Goal: Obtain resource: Obtain resource

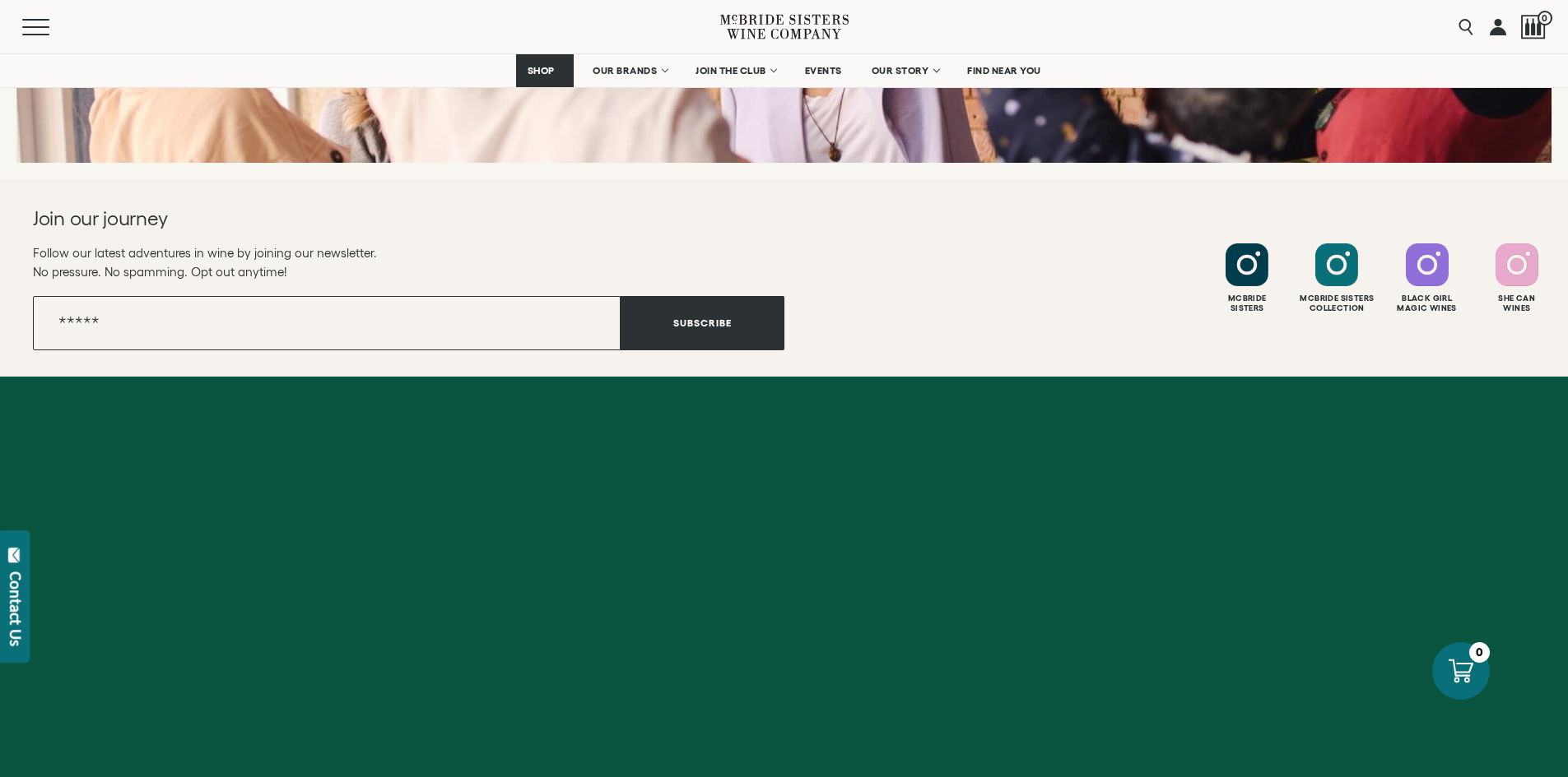
scroll to position [6604, 0]
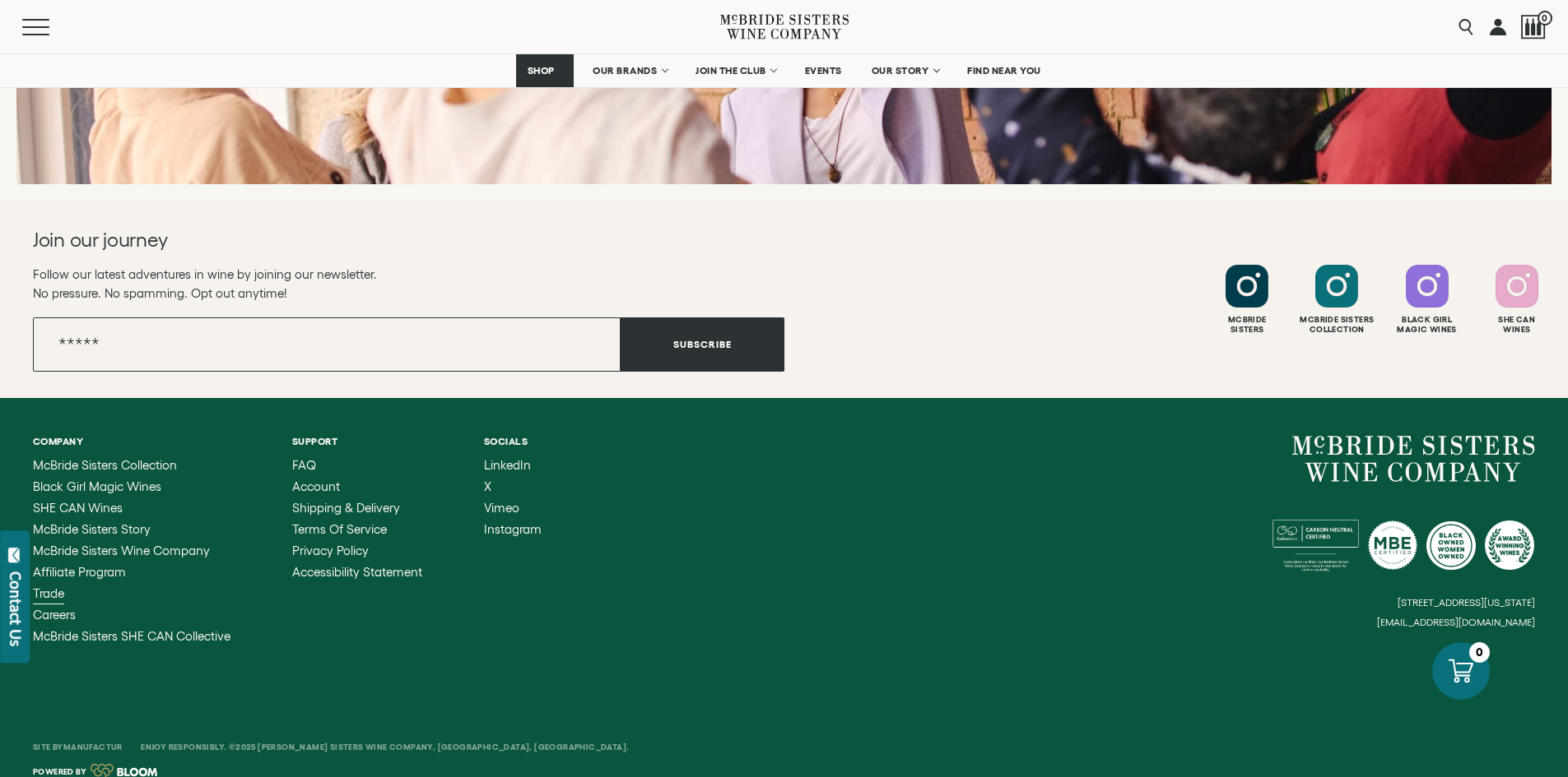
click at [51, 586] on span "Trade" at bounding box center [48, 593] width 31 height 14
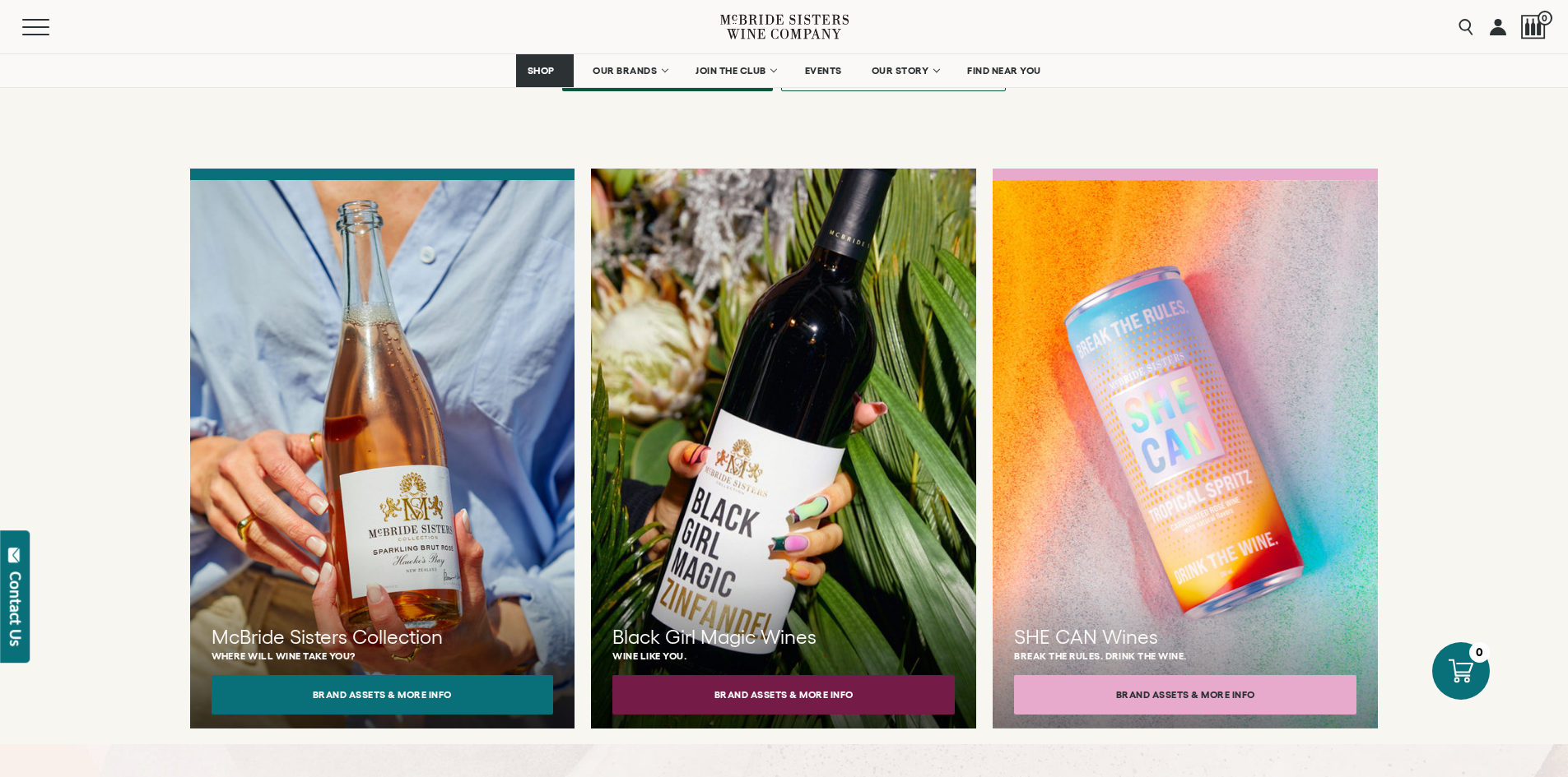
scroll to position [1312, 0]
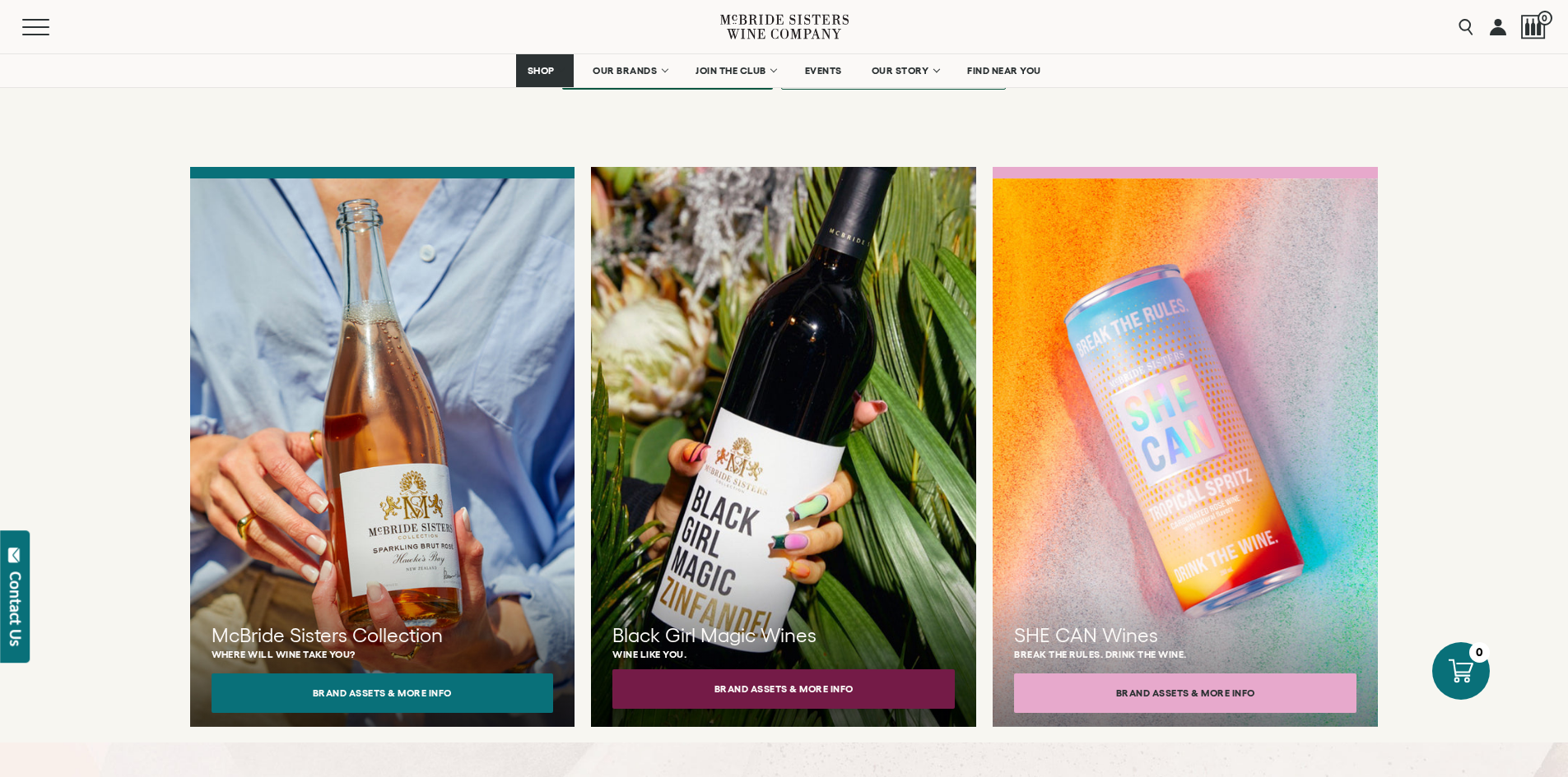
click at [776, 672] on button "Brand Assets & More Info" at bounding box center [783, 689] width 342 height 39
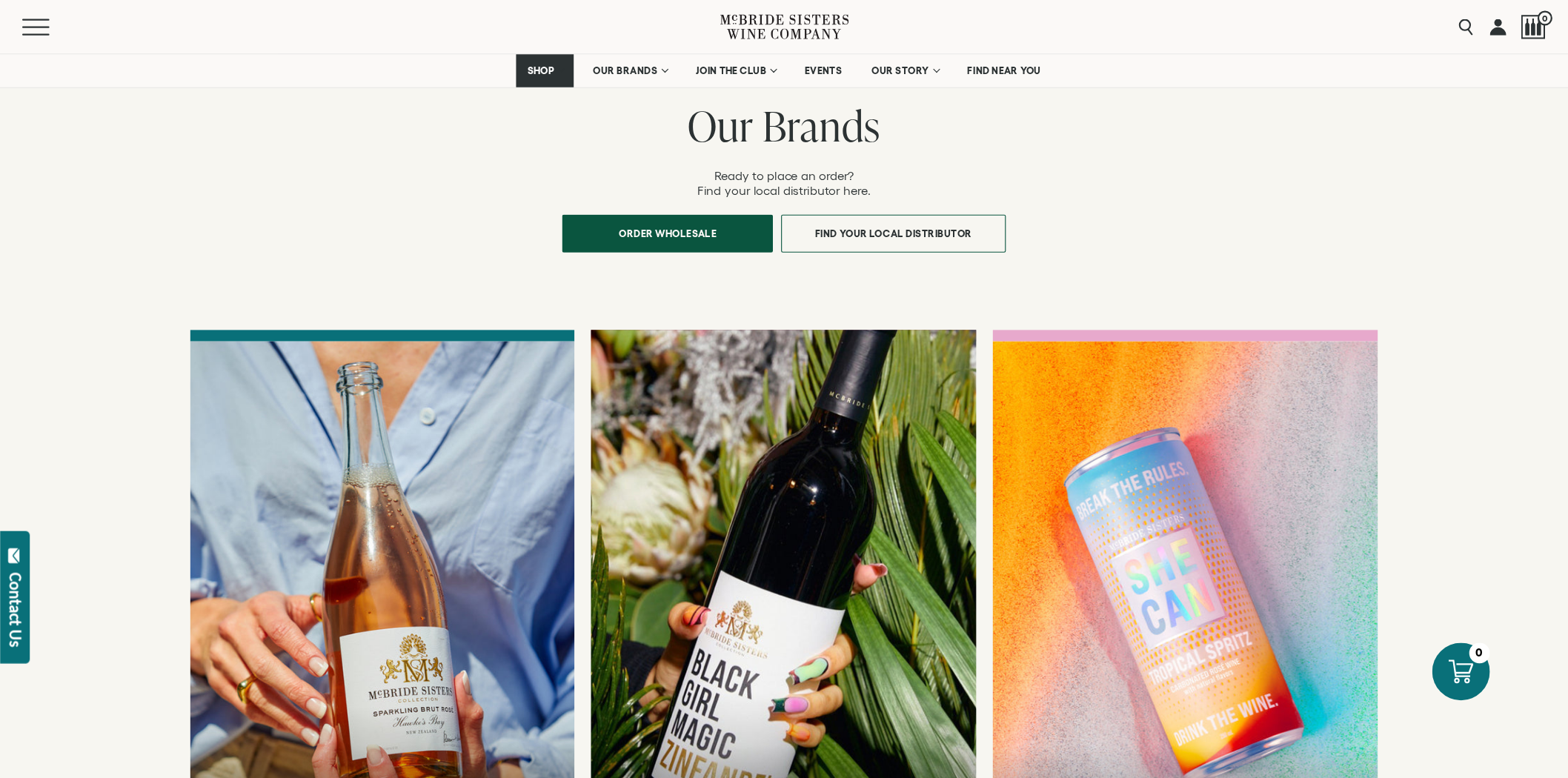
scroll to position [1034, 0]
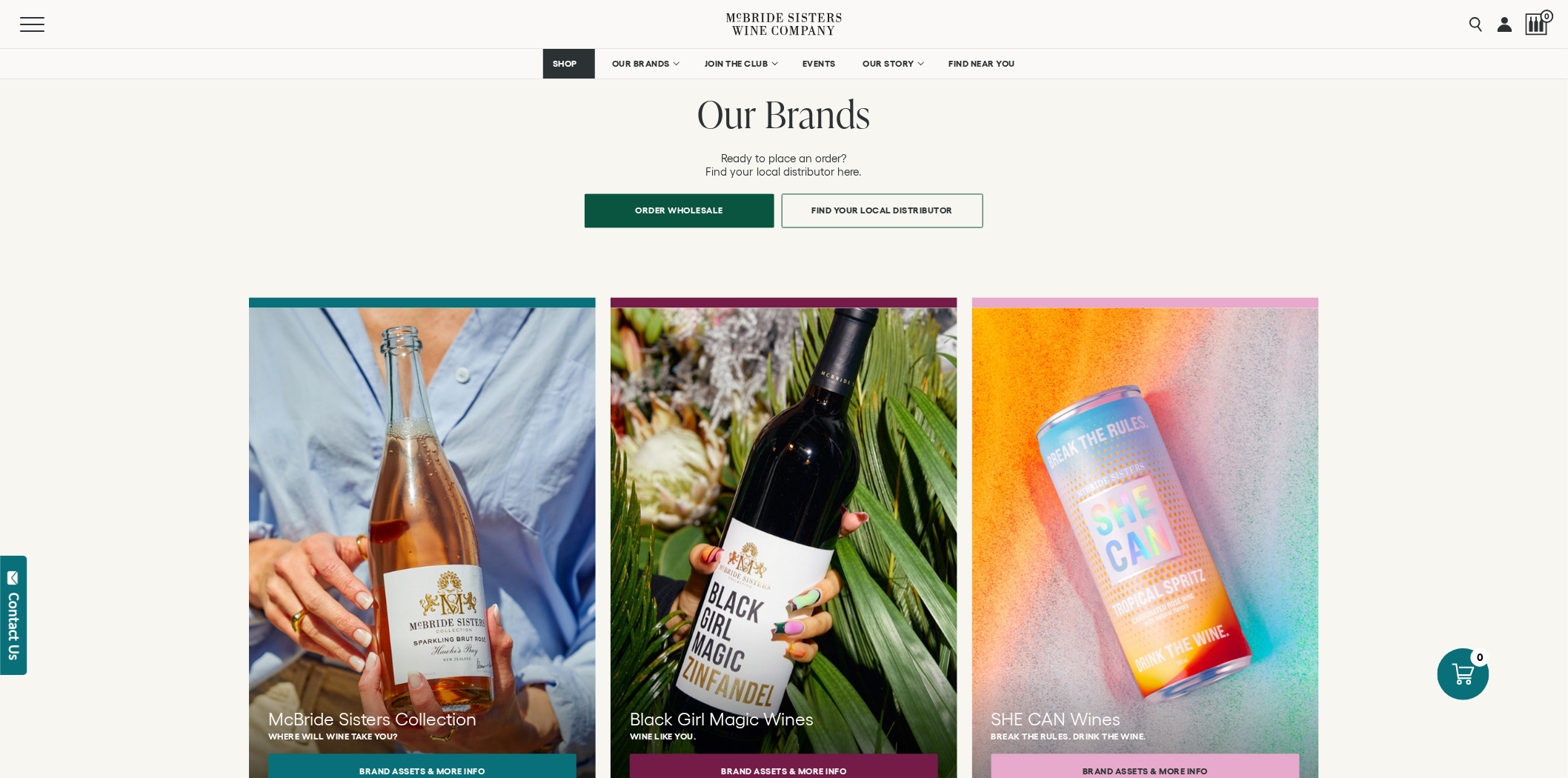
drag, startPoint x: 1413, startPoint y: 0, endPoint x: 1374, endPoint y: 705, distance: 706.1
click at [1374, 699] on div "Wine for the New World Our Brands Ready to place an order? Find your local dist…" at bounding box center [784, 406] width 1568 height 822
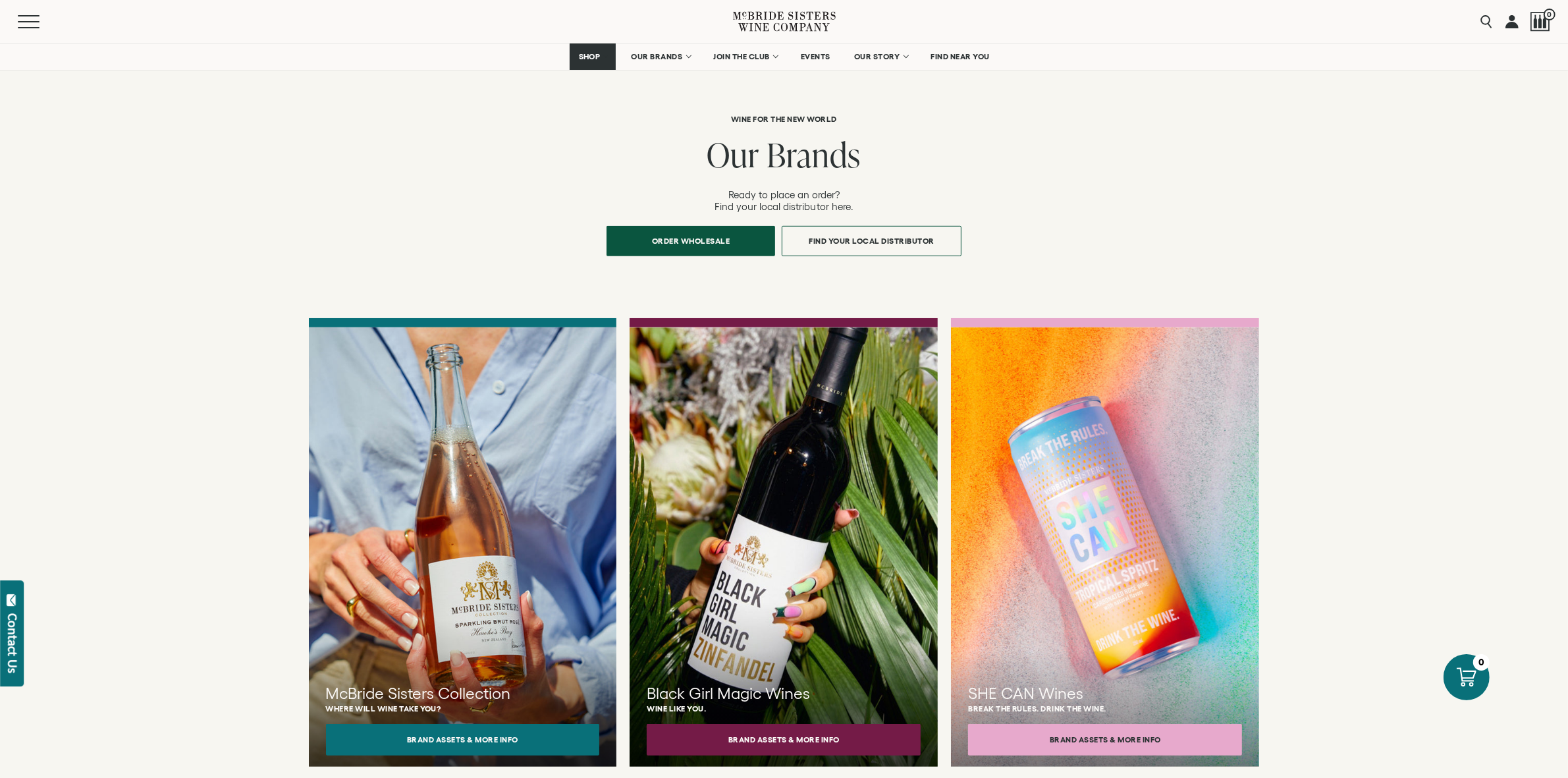
scroll to position [865, 0]
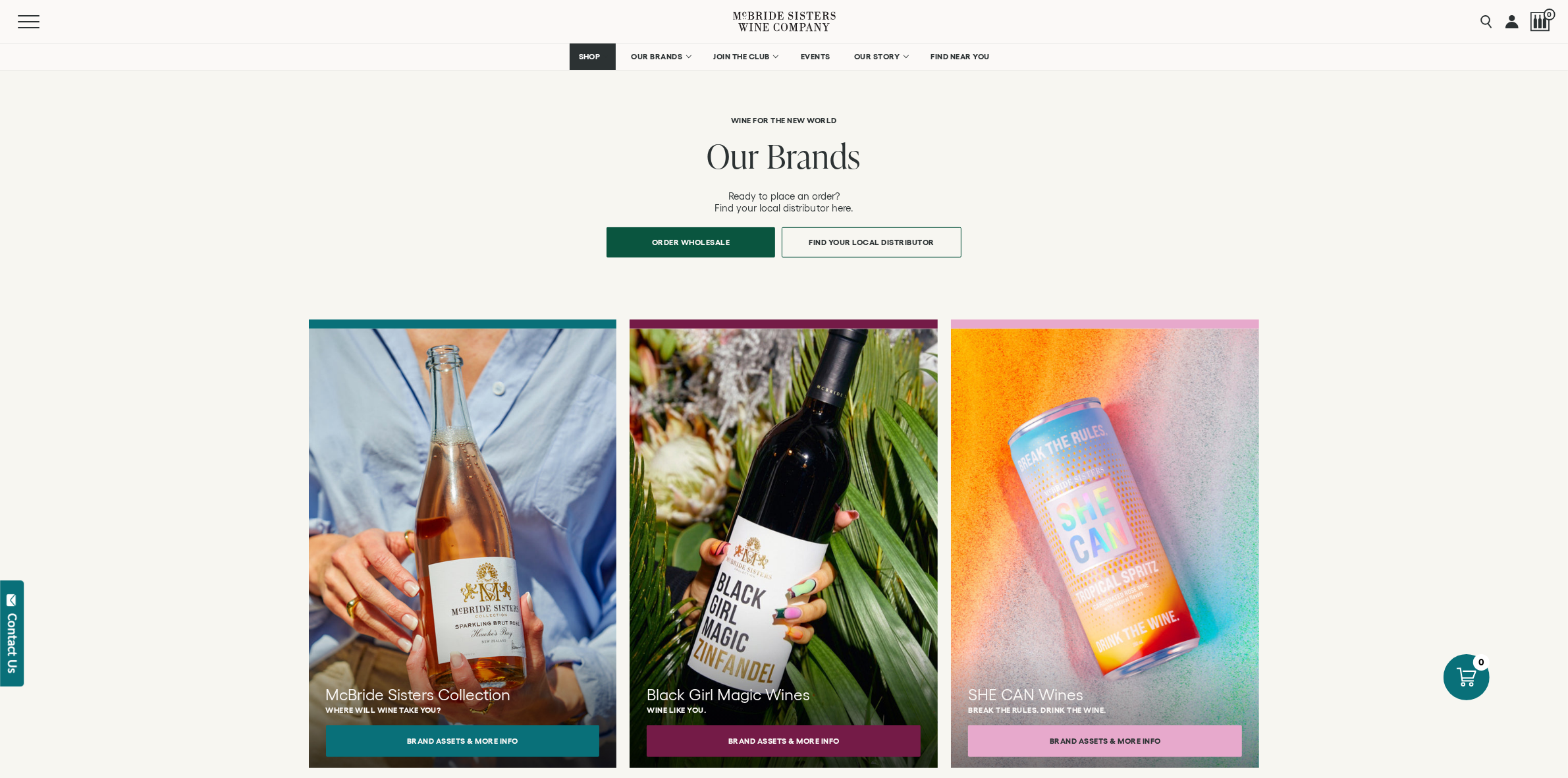
drag, startPoint x: 1394, startPoint y: 1, endPoint x: 1316, endPoint y: 717, distance: 720.2
click at [1254, 622] on div "Wine for the New World Our Brands Ready to place an order? Find your local dist…" at bounding box center [784, 415] width 1568 height 731
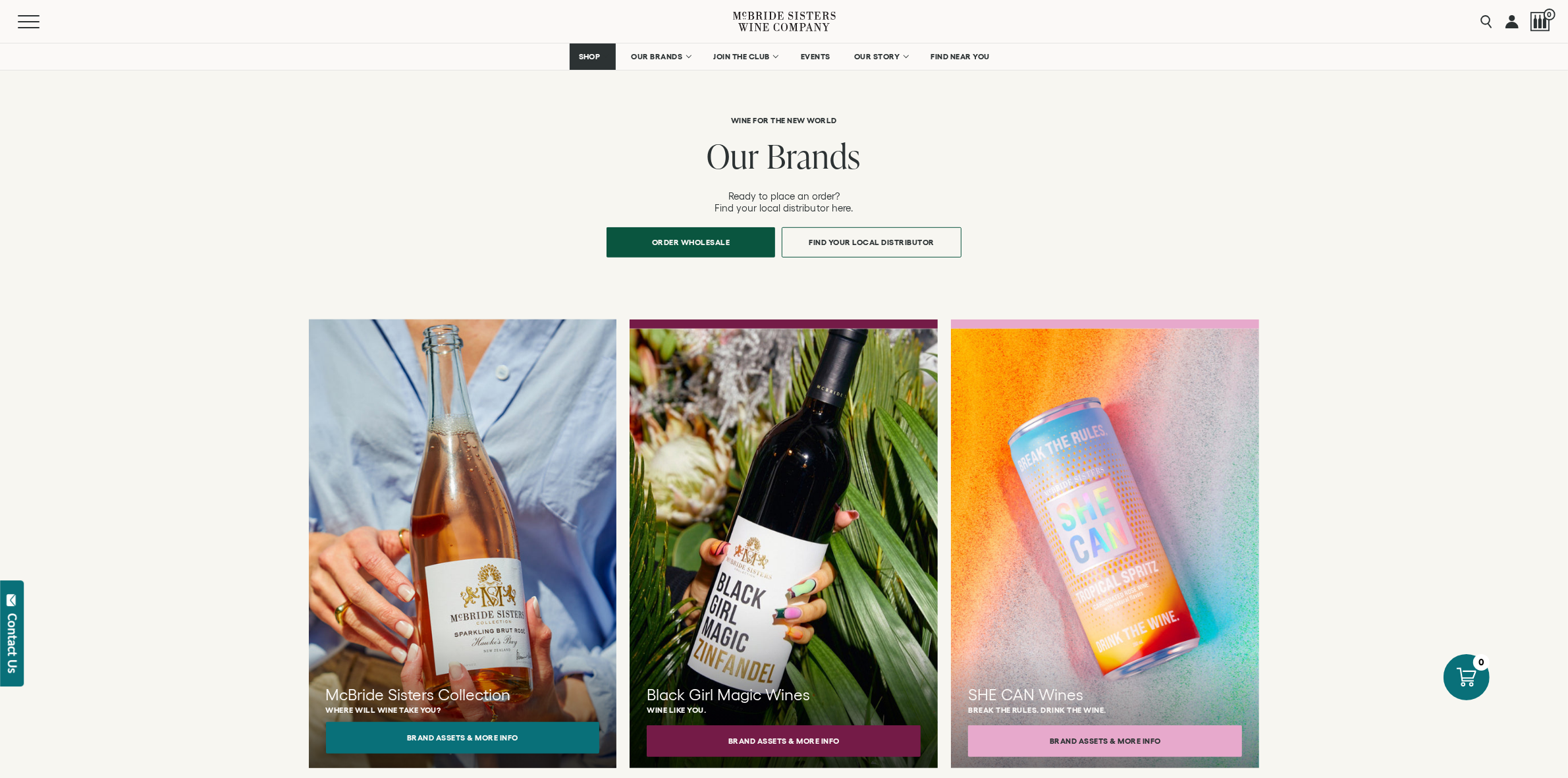
click at [473, 622] on button "Brand Assets & More Info" at bounding box center [463, 737] width 274 height 31
click at [464, 622] on button "Brand Assets & More Info" at bounding box center [463, 737] width 274 height 31
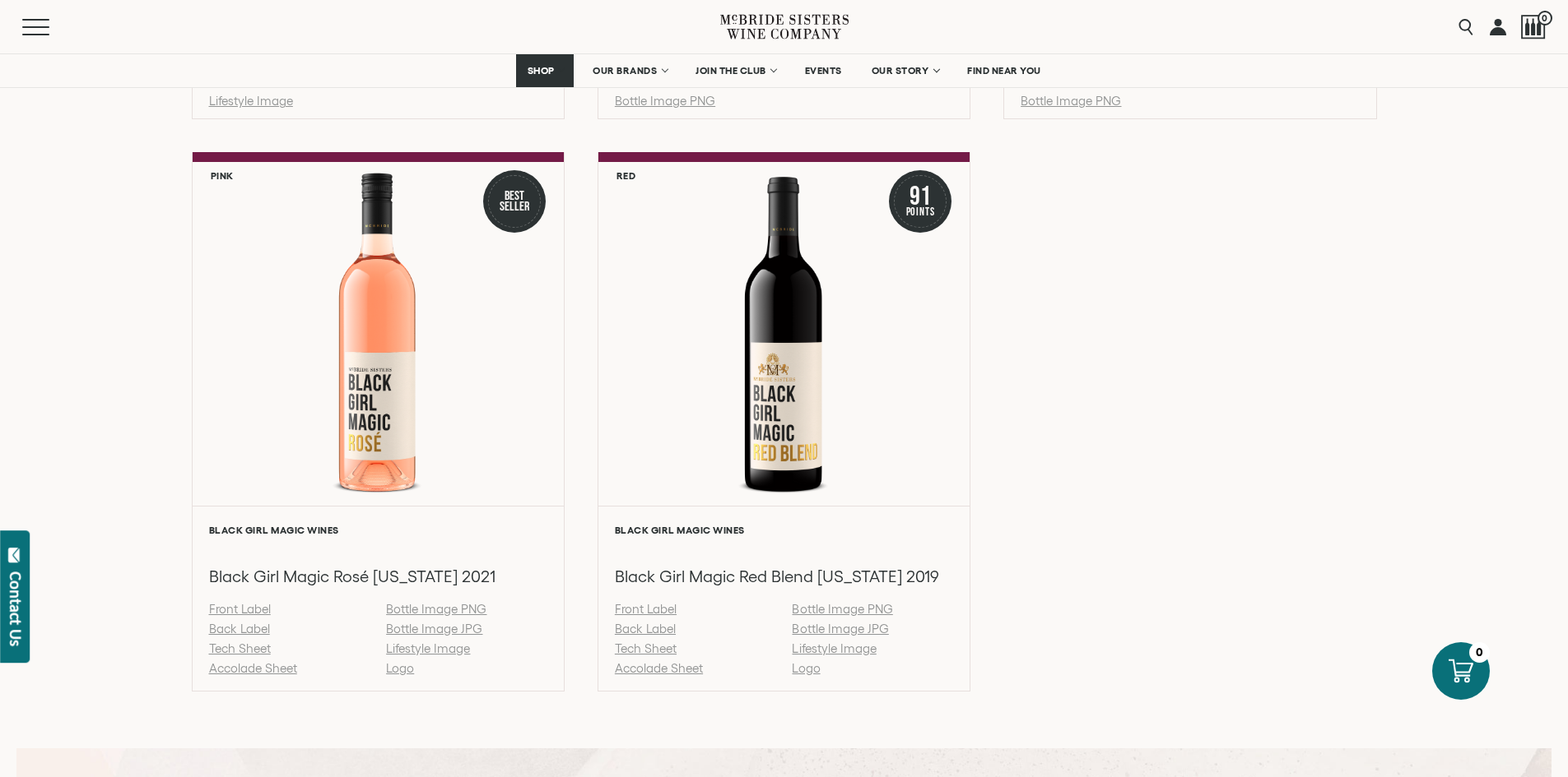
scroll to position [1722, 0]
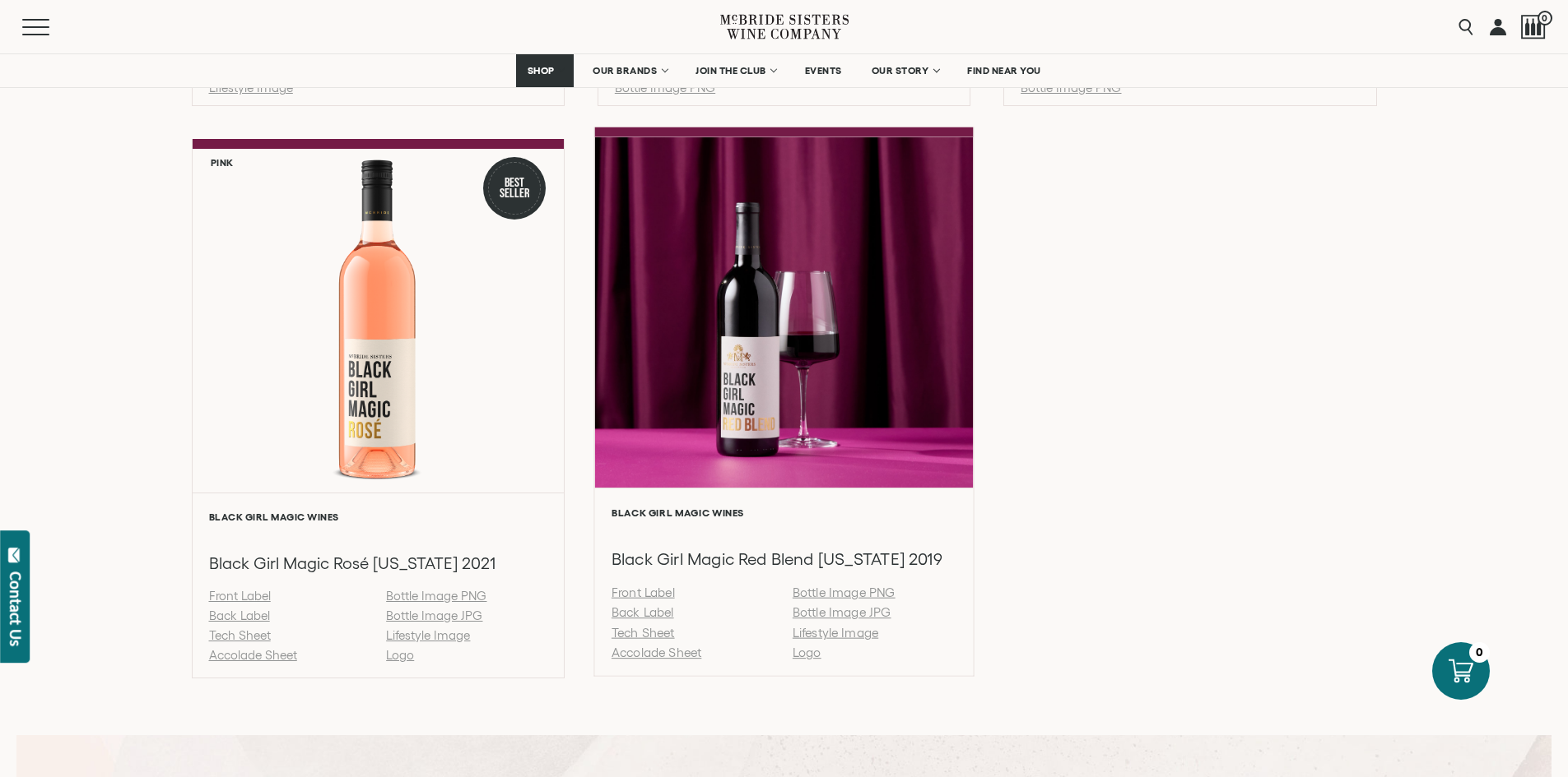
click at [641, 612] on link "Back Label" at bounding box center [642, 613] width 62 height 14
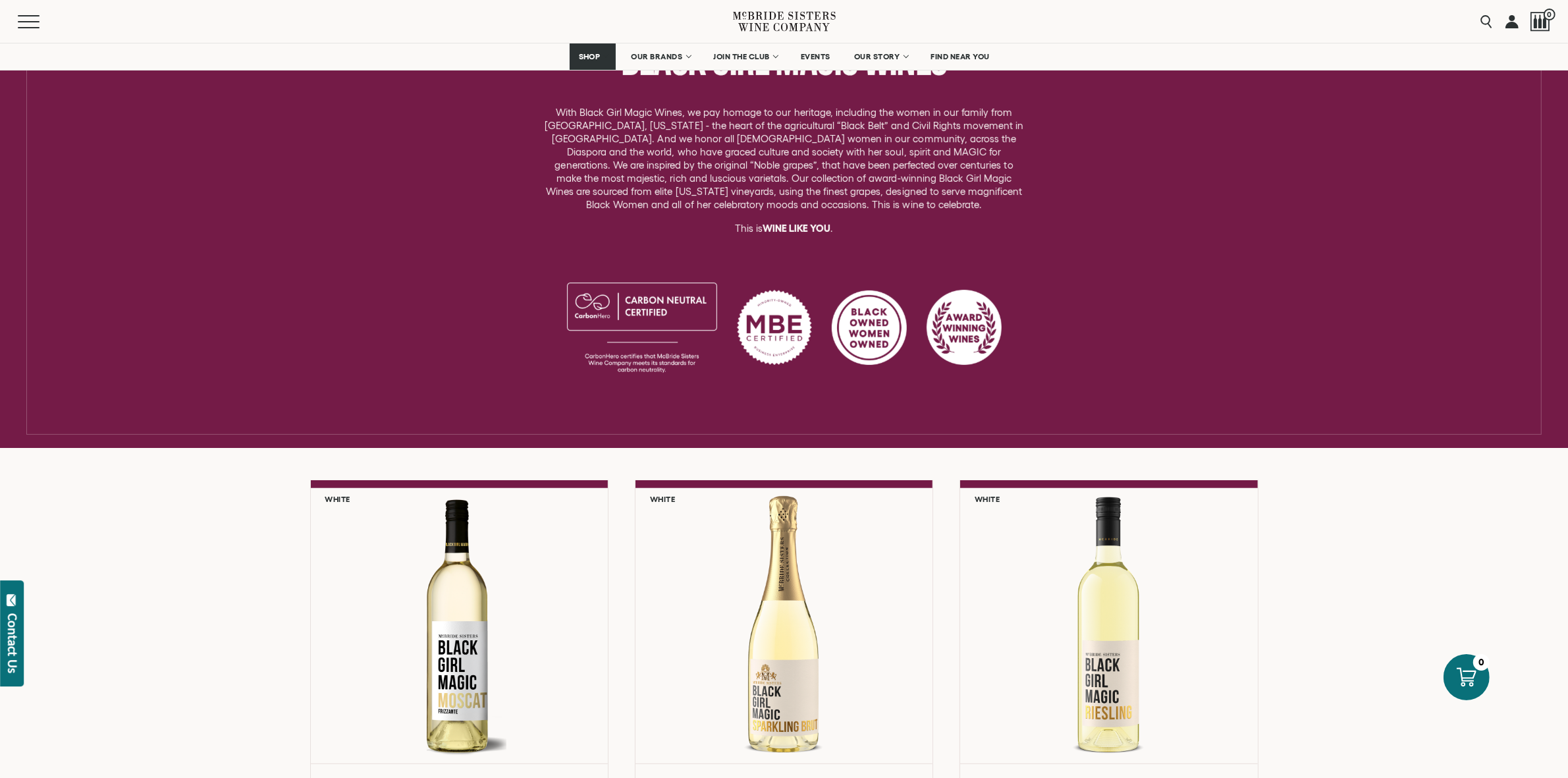
scroll to position [592, 0]
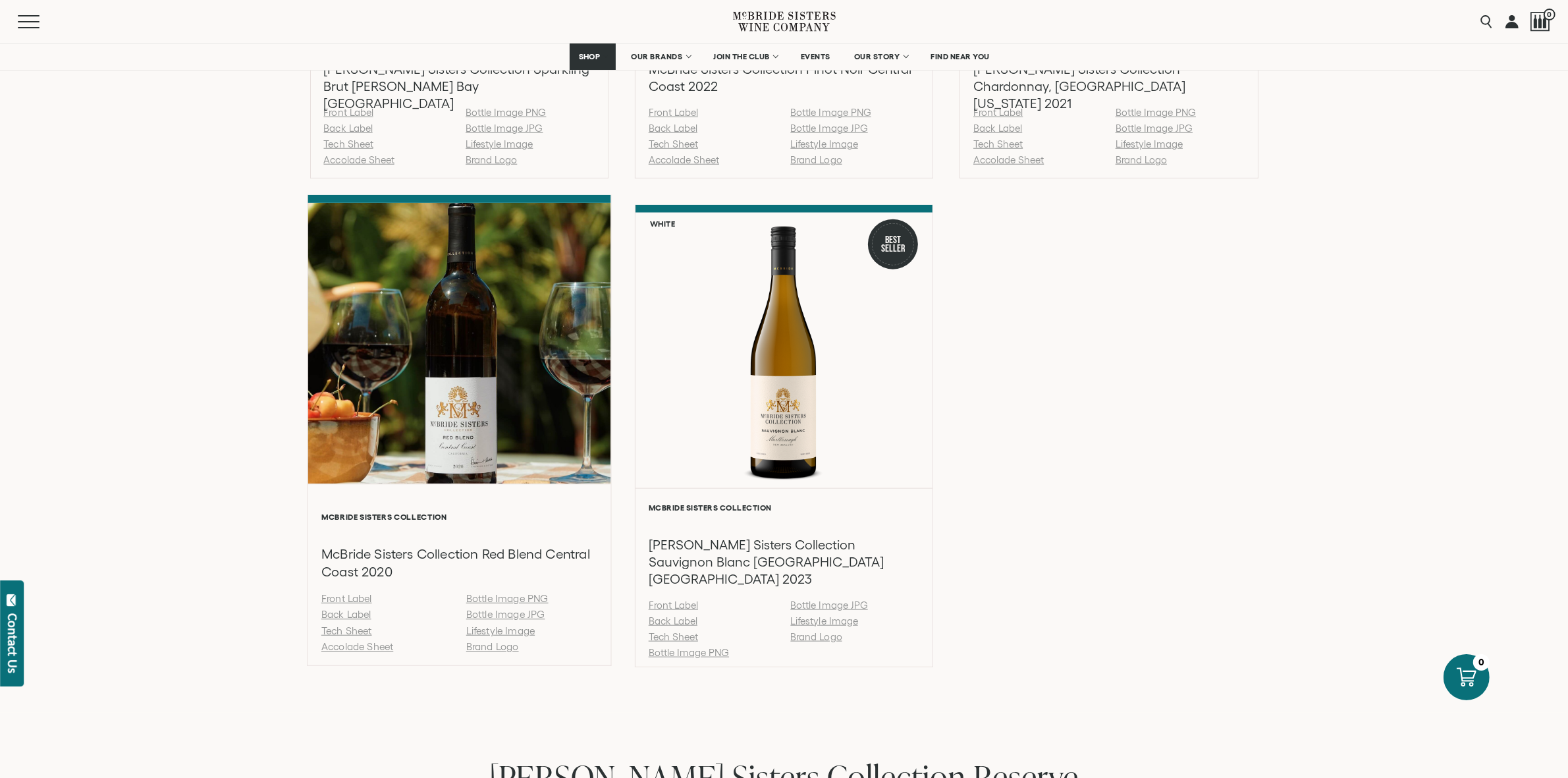
scroll to position [1684, 0]
click at [335, 609] on link "Back Label" at bounding box center [345, 614] width 50 height 11
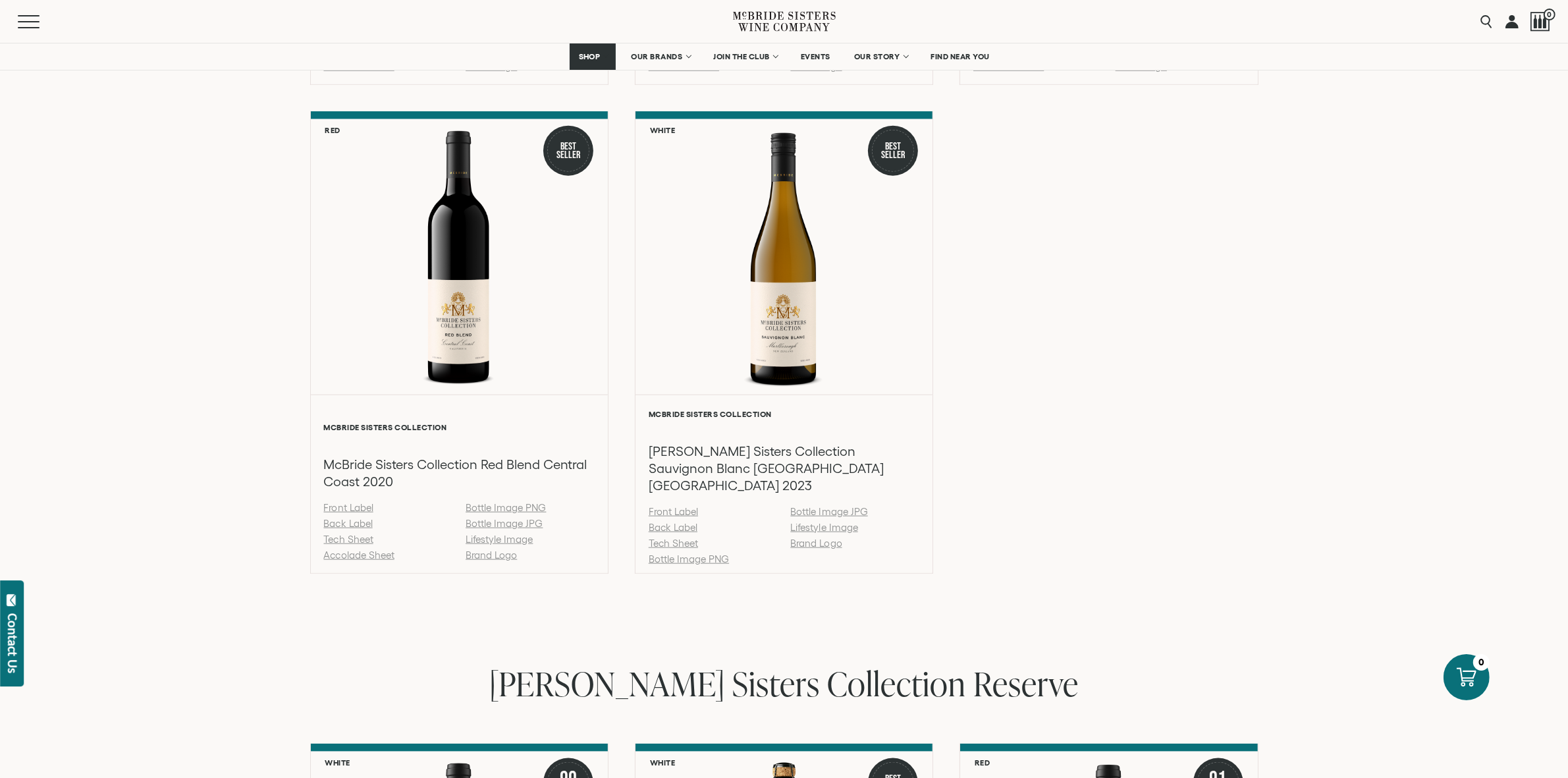
scroll to position [1780, 0]
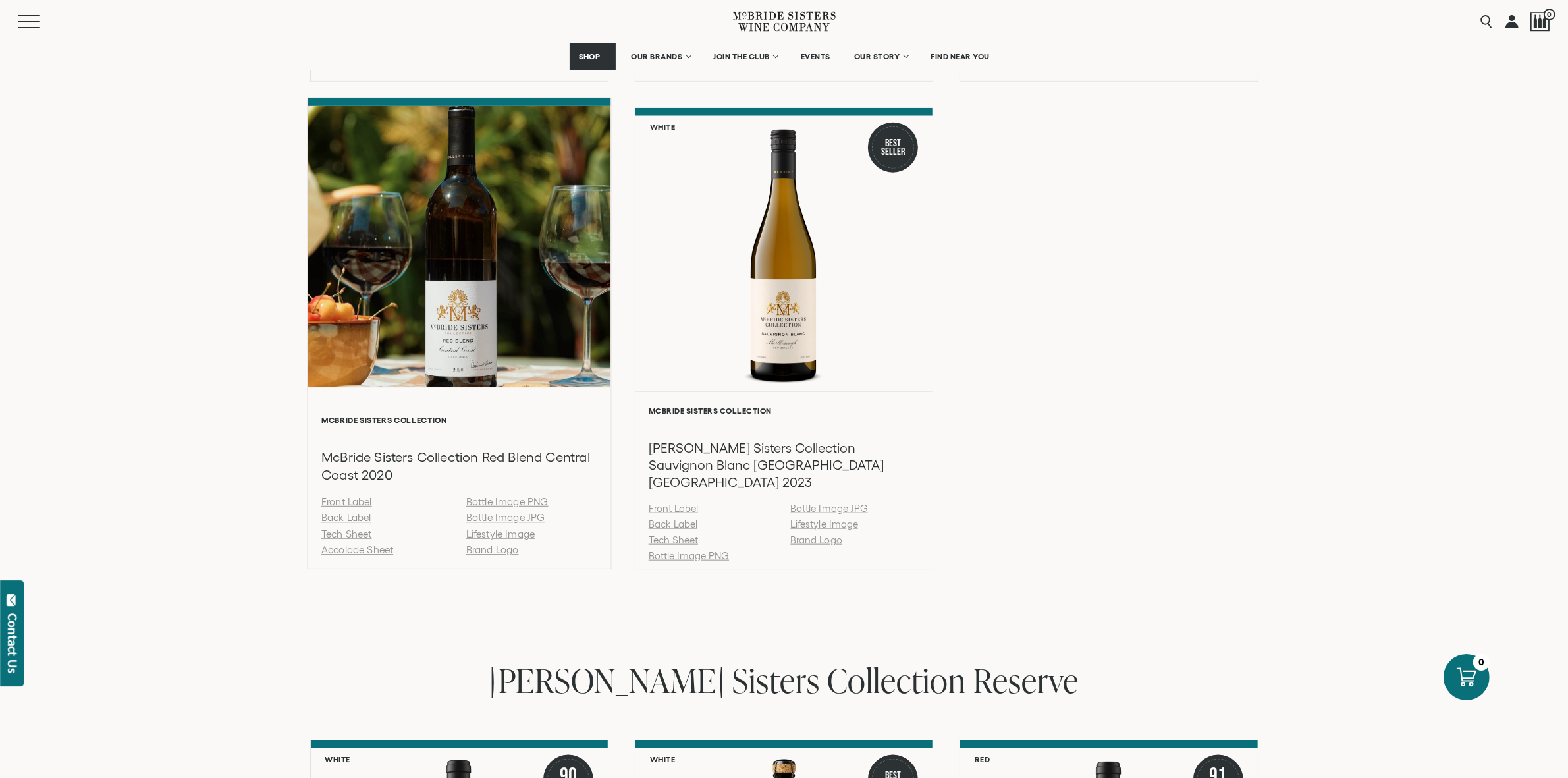
click at [341, 513] on link "Back Label" at bounding box center [345, 518] width 50 height 11
